Goal: Information Seeking & Learning: Learn about a topic

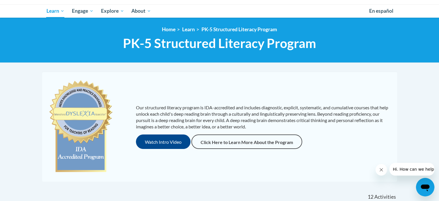
scroll to position [87, 0]
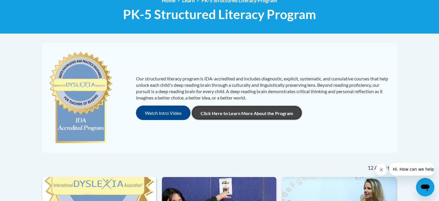
click at [245, 115] on link "Click Here to Learn More About the Program" at bounding box center [247, 112] width 111 height 14
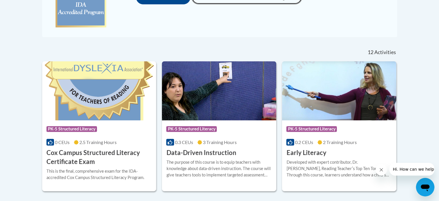
scroll to position [318, 0]
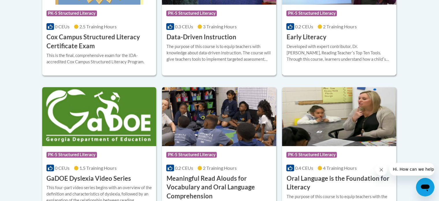
click at [329, 51] on div "Developed with expert contributor, Dr. Deborah Glaser, Reading Teacherʹs Top Te…" at bounding box center [340, 52] width 106 height 19
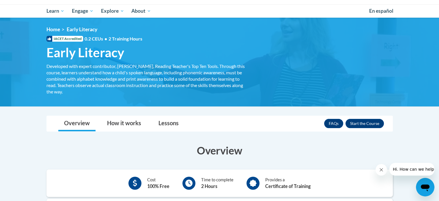
scroll to position [87, 0]
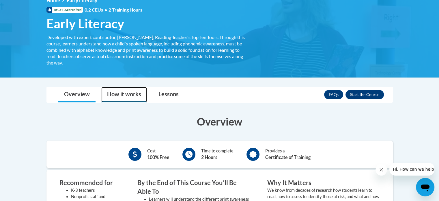
click at [114, 95] on link "How it works" at bounding box center [124, 94] width 46 height 15
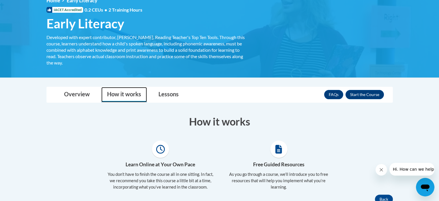
scroll to position [144, 0]
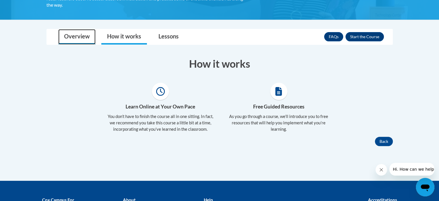
click at [74, 36] on link "Overview" at bounding box center [76, 36] width 37 height 15
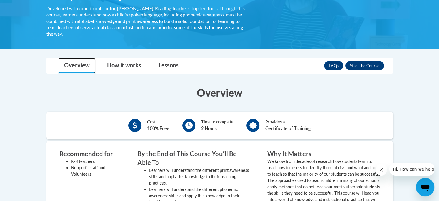
scroll to position [87, 0]
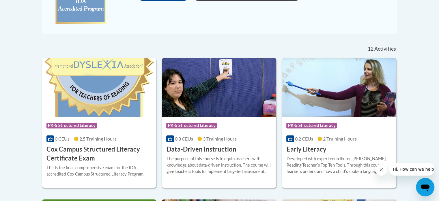
scroll to position [264, 0]
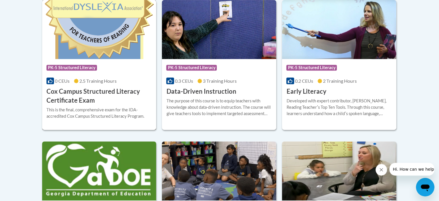
click at [79, 106] on div at bounding box center [100, 106] width 106 height 0
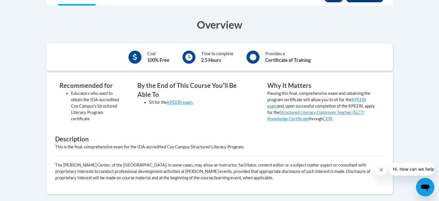
scroll to position [202, 0]
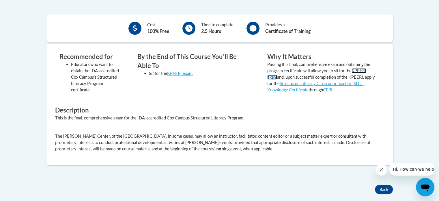
click at [359, 71] on link "KPEERI exam" at bounding box center [317, 73] width 99 height 11
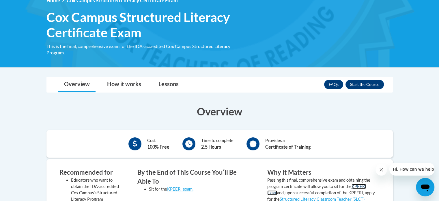
scroll to position [0, 0]
